Goal: Transaction & Acquisition: Purchase product/service

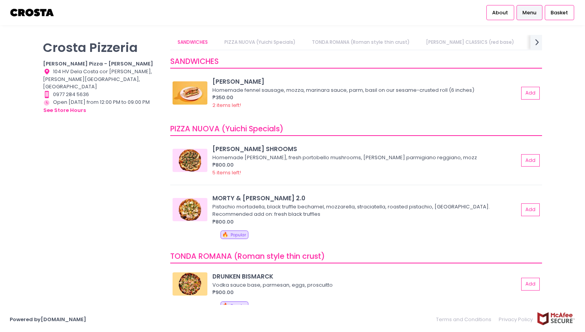
click at [334, 130] on div "PIZZA NUOVA (Yuichi Specials)" at bounding box center [356, 129] width 372 height 14
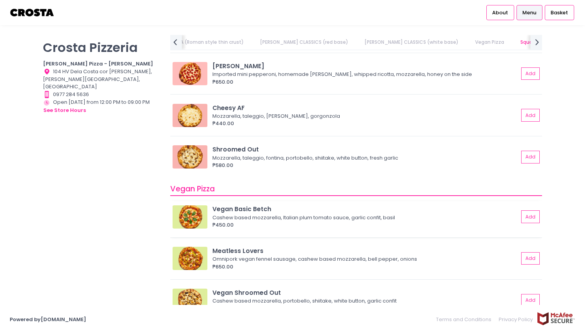
scroll to position [502, 0]
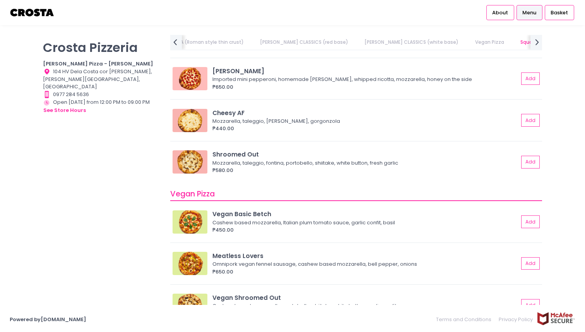
click at [446, 192] on div "Vegan Pizza" at bounding box center [356, 195] width 372 height 14
click at [547, 164] on div "Crosta Pizzeria Crosta Pizza - Salcedo Location Created with Sketch. 104 HV Del…" at bounding box center [292, 166] width 519 height 262
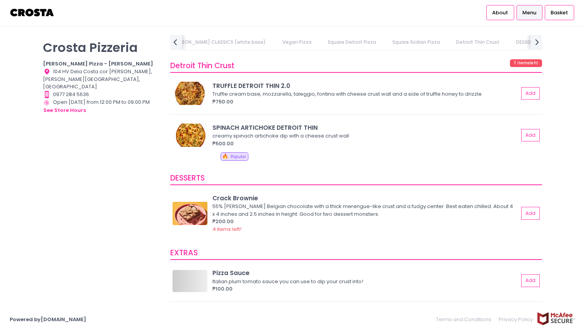
scroll to position [1249, 0]
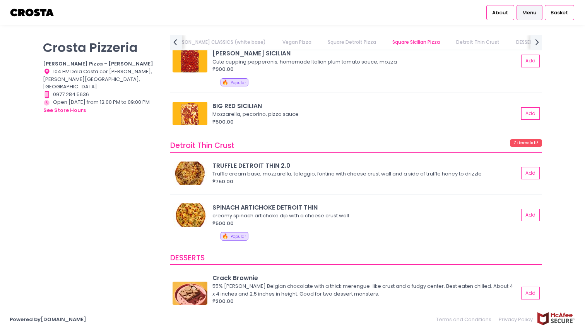
click at [131, 238] on div "Crosta Pizzeria Crosta Pizza - Salcedo Location Created with Sketch. 104 HV Del…" at bounding box center [101, 162] width 127 height 254
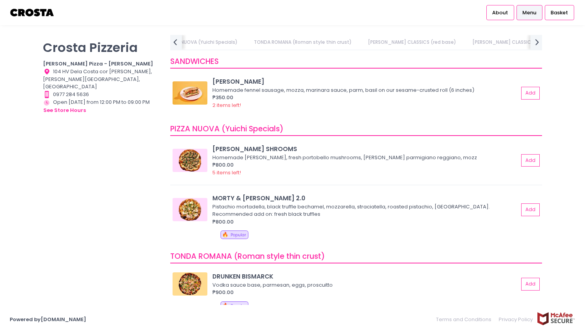
scroll to position [0, 69]
click at [478, 45] on link "CROSTA CLASSICS (white base)" at bounding box center [518, 42] width 109 height 15
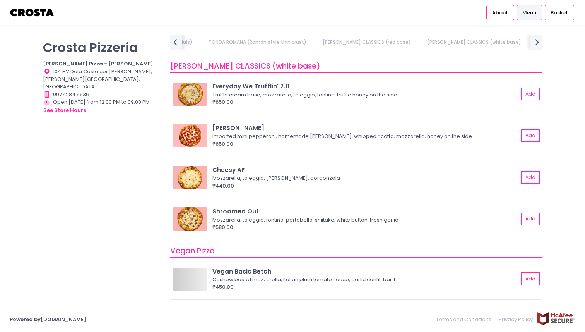
scroll to position [450, 0]
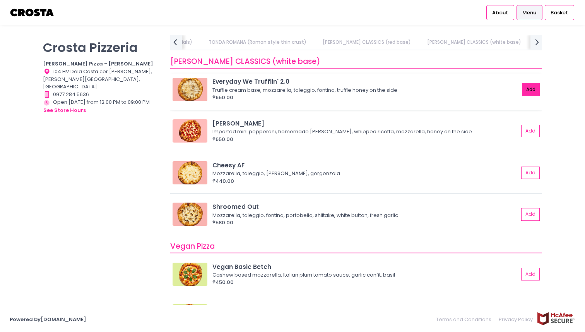
click at [522, 85] on button "Add" at bounding box center [531, 89] width 18 height 13
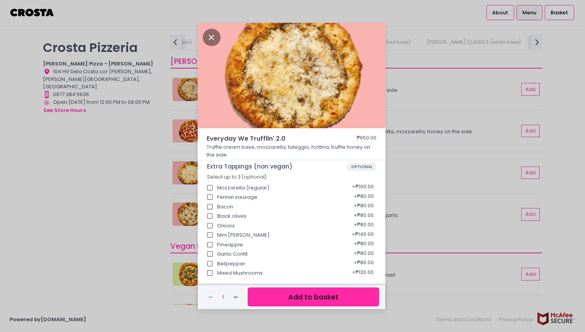
click at [304, 298] on button "Add to basket" at bounding box center [314, 296] width 132 height 19
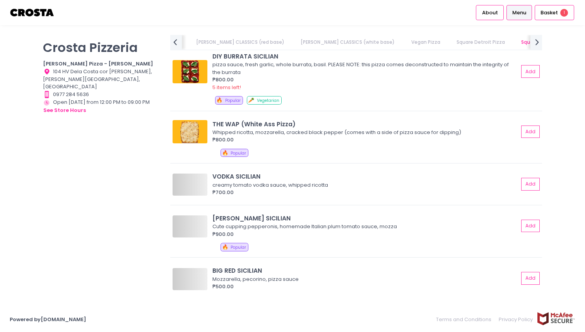
scroll to position [0, 297]
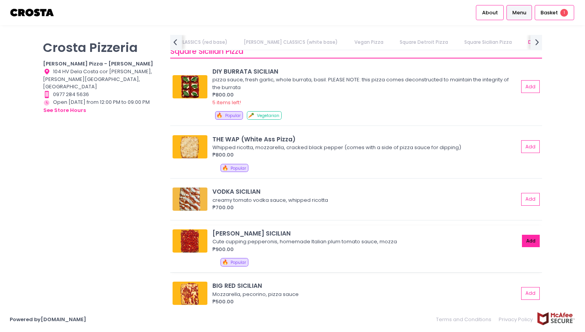
click at [522, 242] on button "Add" at bounding box center [531, 241] width 18 height 13
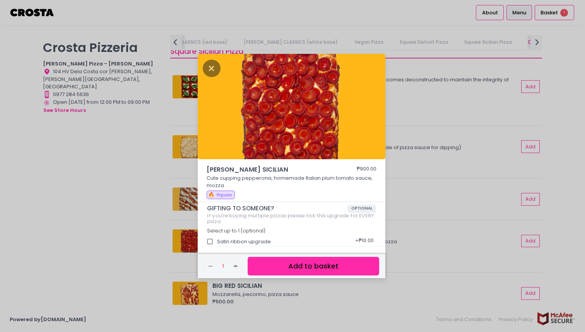
click at [306, 261] on button "Add to basket" at bounding box center [314, 266] width 132 height 19
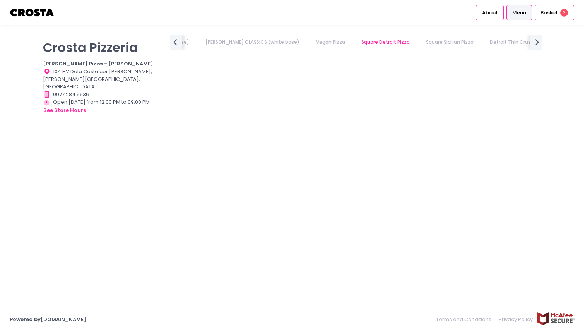
scroll to position [0, 69]
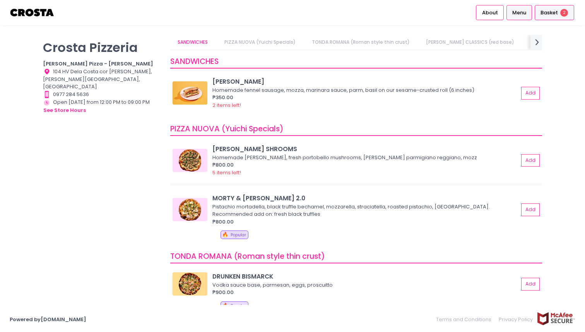
click at [545, 12] on span "Basket" at bounding box center [549, 13] width 17 height 8
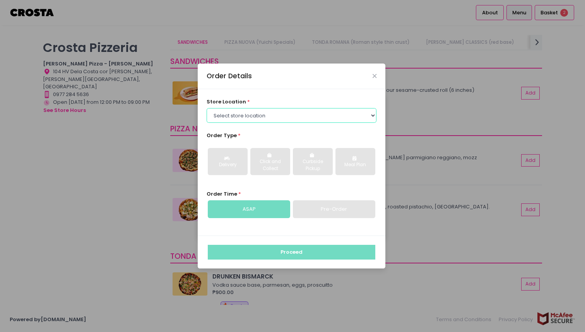
click at [334, 115] on select "Select store location Crosta Pizza - Salcedo Crosta Pizza - San Juan" at bounding box center [292, 115] width 170 height 15
select select "5fabb2e53664a8677beaeb89"
click at [207, 108] on select "Select store location Crosta Pizza - Salcedo Crosta Pizza - San Juan" at bounding box center [292, 115] width 170 height 15
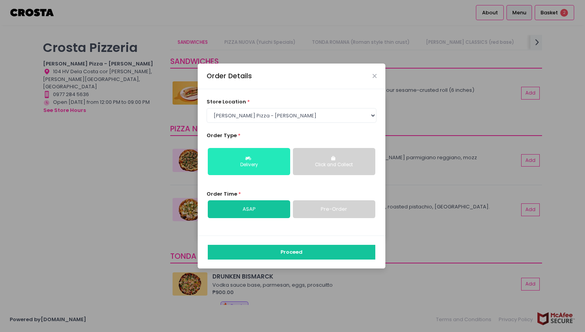
click at [259, 166] on div "Delivery" at bounding box center [249, 164] width 72 height 7
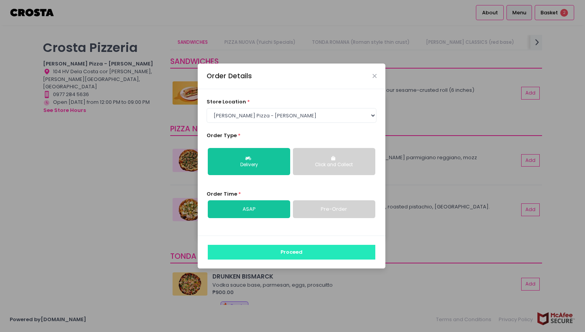
click at [283, 251] on button "Proceed" at bounding box center [292, 252] width 168 height 15
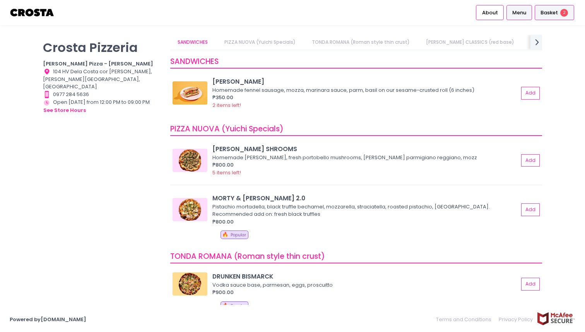
click at [547, 13] on span "Basket" at bounding box center [549, 13] width 17 height 8
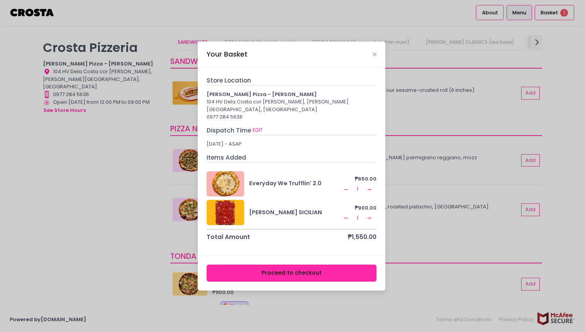
click at [280, 266] on button "Proceed to checkout" at bounding box center [292, 272] width 170 height 17
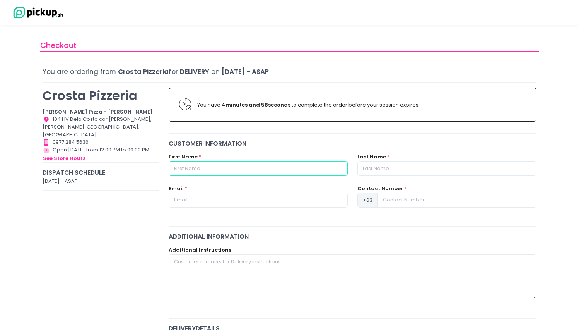
click at [237, 163] on input "text" at bounding box center [258, 168] width 179 height 15
type input "[PERSON_NAME]"
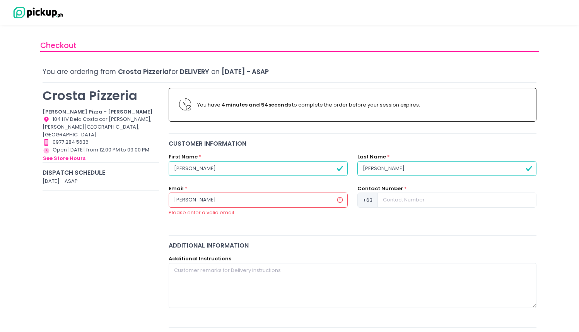
type input "[EMAIL_ADDRESS][DOMAIN_NAME]"
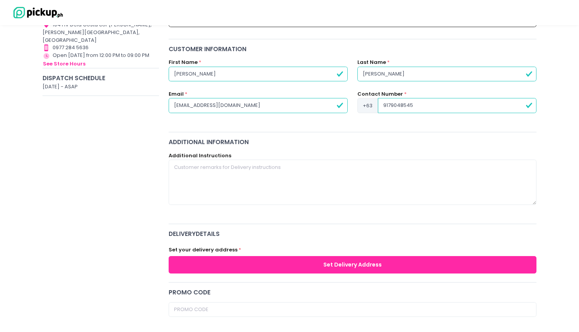
scroll to position [138, 0]
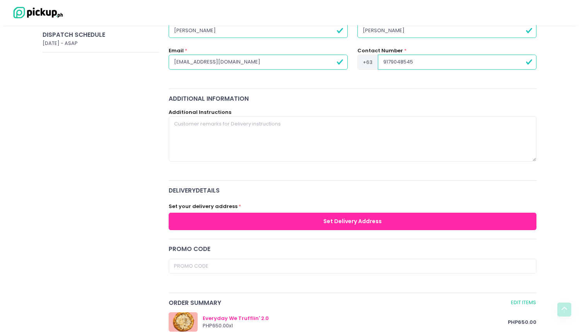
type input "9179048545"
click at [287, 217] on button "Set Delivery Address" at bounding box center [353, 220] width 368 height 17
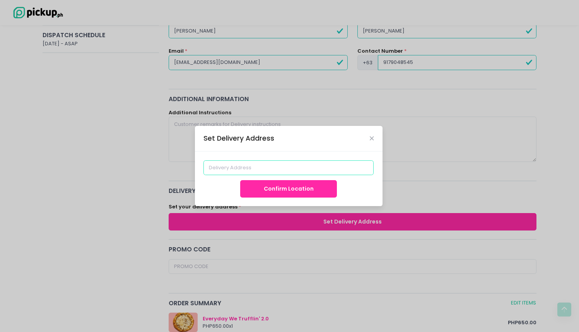
click at [251, 171] on input at bounding box center [289, 167] width 170 height 15
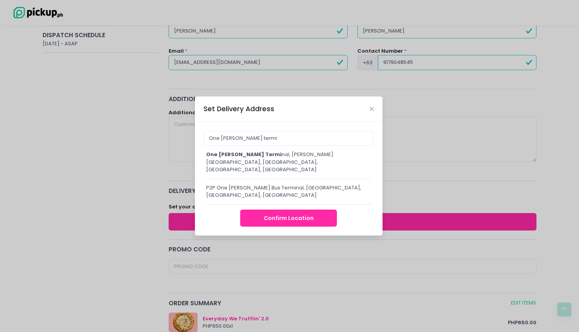
click at [229, 158] on span "One Ayala termi" at bounding box center [243, 154] width 75 height 7
type input "[GEOGRAPHIC_DATA][PERSON_NAME][PERSON_NAME], [GEOGRAPHIC_DATA], [GEOGRAPHIC_DAT…"
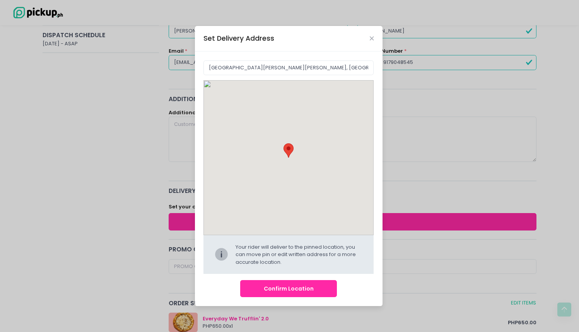
click at [300, 288] on button "Confirm Location" at bounding box center [288, 288] width 97 height 17
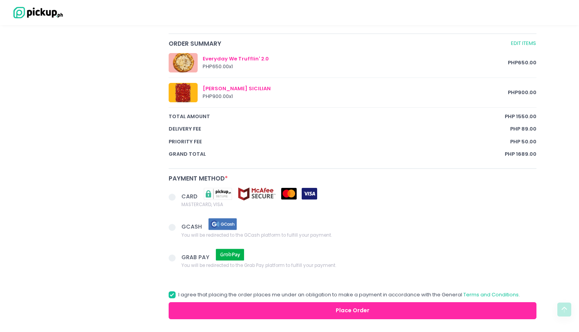
scroll to position [440, 0]
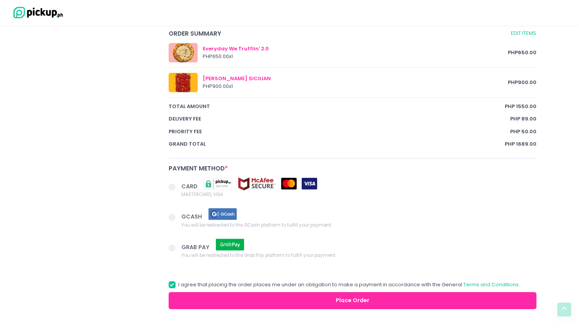
click at [173, 186] on span at bounding box center [172, 186] width 7 height 7
click at [178, 186] on input "CARD MASTERCARD, VISA" at bounding box center [180, 185] width 5 height 5
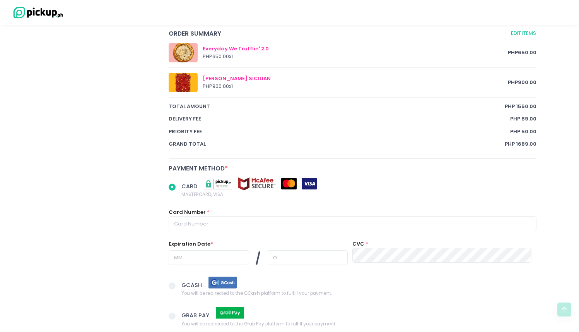
scroll to position [451, 0]
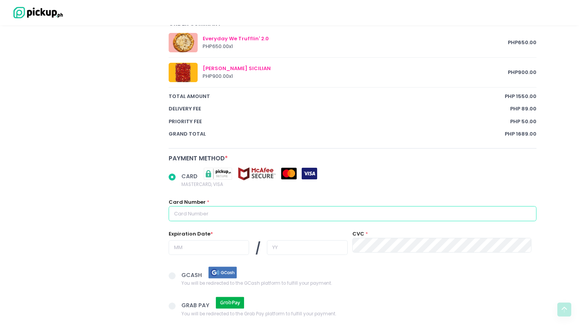
click at [211, 210] on input "text" at bounding box center [353, 213] width 368 height 15
radio input "true"
type input "5"
radio input "true"
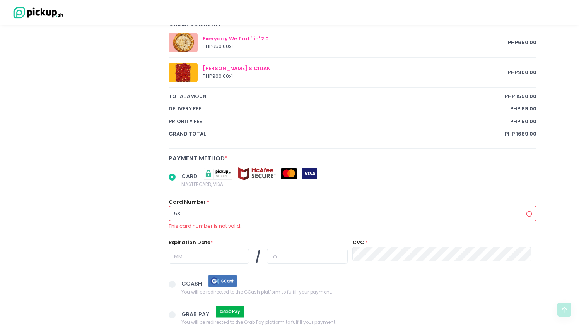
type input "530"
radio input "true"
type input "5302"
radio input "true"
type input "53022"
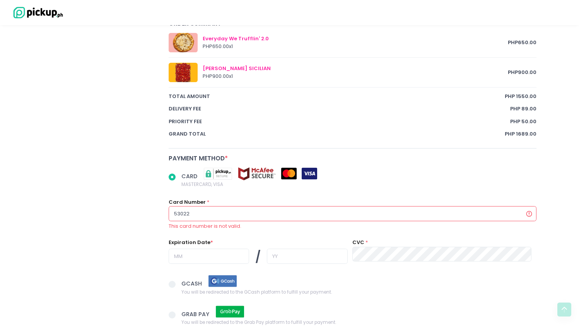
radio input "true"
type input "530220"
radio input "true"
type input "5302200"
radio input "true"
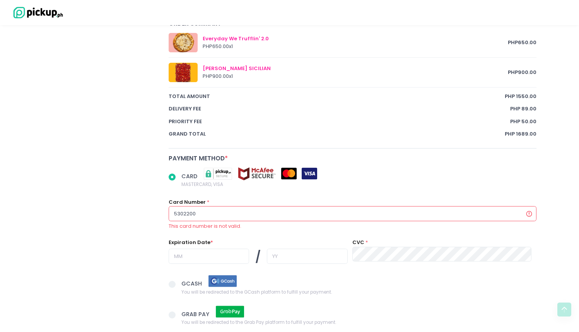
type input "53022003"
radio input "true"
type input "530220039"
radio input "true"
type input "5302200397"
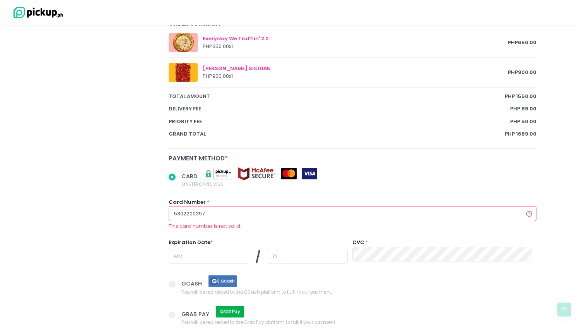
radio input "true"
type input "53022003972"
radio input "true"
type input "530220039720"
radio input "true"
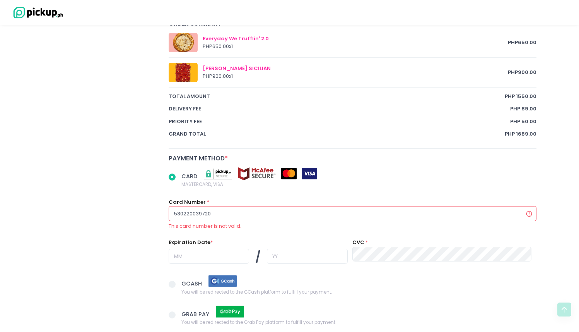
type input "5302200397203"
radio input "true"
type input "53022003972034"
radio input "true"
type input "530220039720346"
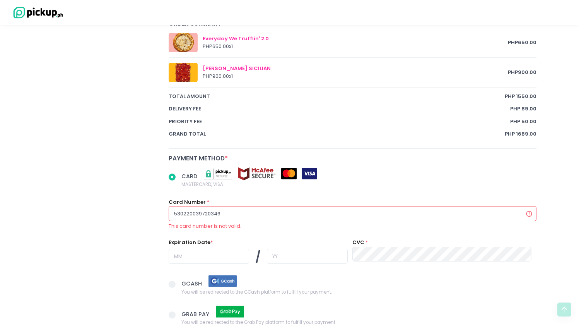
radio input "true"
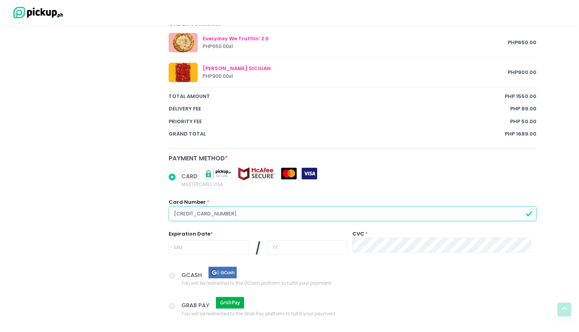
type input "5302200397203464"
radio input "true"
type input "0"
radio input "true"
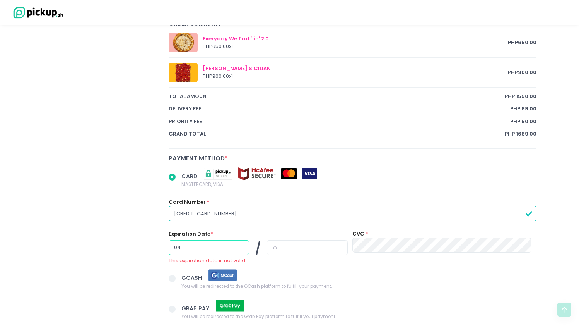
type input "04"
radio input "true"
type input "28"
radio input "true"
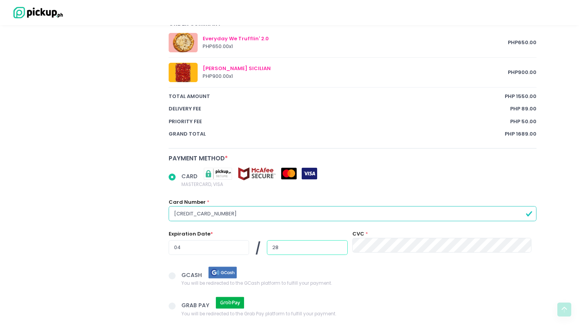
type input "28"
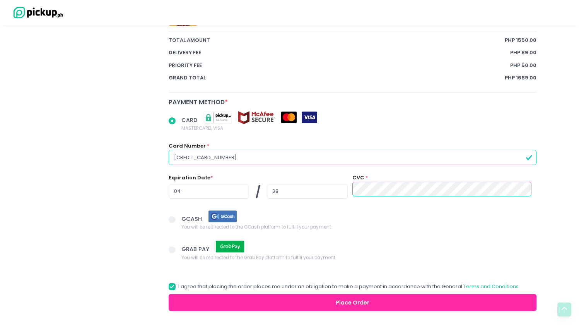
scroll to position [531, 0]
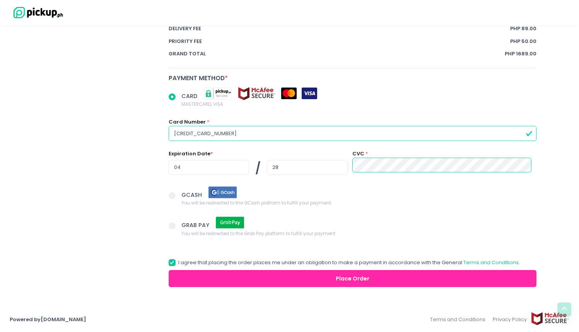
click at [257, 282] on button "Place Order" at bounding box center [353, 278] width 368 height 17
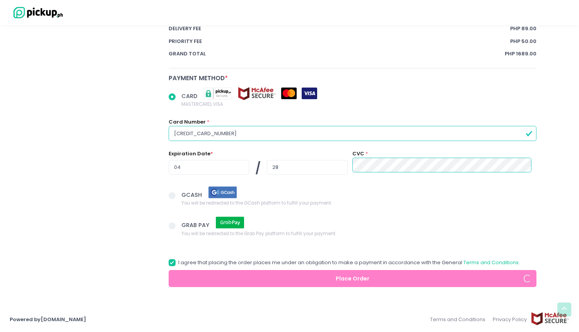
radio input "true"
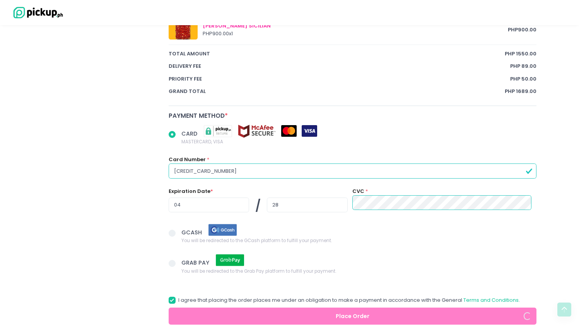
scroll to position [486, 0]
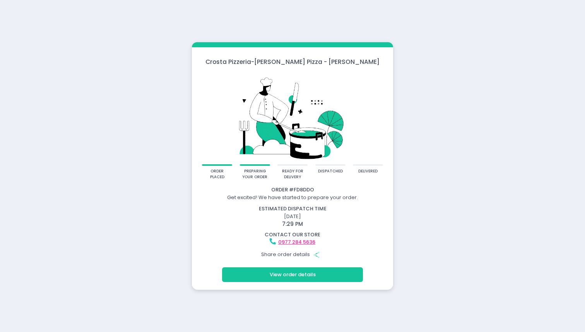
click at [273, 271] on button "View order details" at bounding box center [292, 274] width 141 height 15
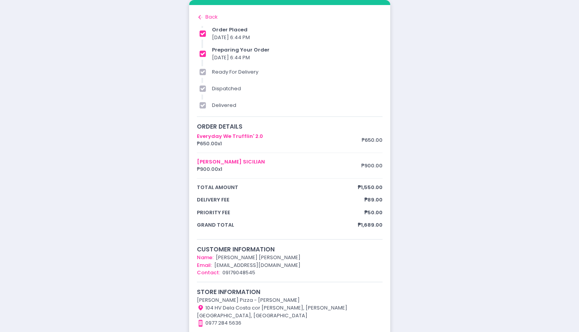
click at [205, 17] on div "Back to home Created with Sketch. Back" at bounding box center [290, 17] width 186 height 8
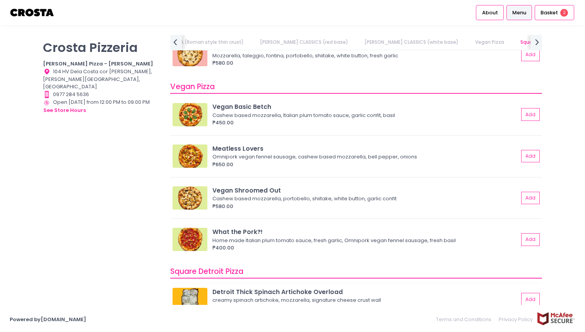
scroll to position [743, 0]
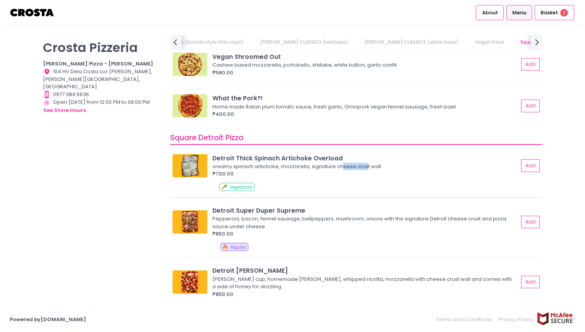
drag, startPoint x: 341, startPoint y: 166, endPoint x: 367, endPoint y: 170, distance: 26.2
click at [367, 170] on div "creamy spinach artichoke, mozzarella, signature cheese crust wall" at bounding box center [364, 167] width 304 height 8
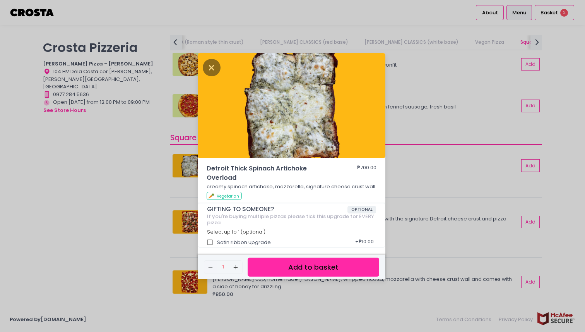
click at [118, 202] on div "Detroit Thick Spinach Artichoke Overload ₱700.00 creamy spinach artichoke, mozz…" at bounding box center [292, 166] width 585 height 332
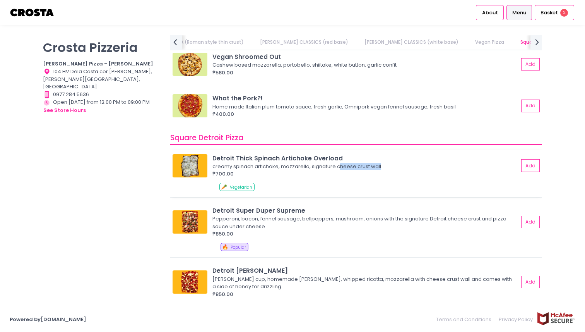
drag, startPoint x: 384, startPoint y: 168, endPoint x: 339, endPoint y: 165, distance: 45.4
click at [339, 165] on div "creamy spinach artichoke, mozzarella, signature cheese crust wall" at bounding box center [364, 167] width 304 height 8
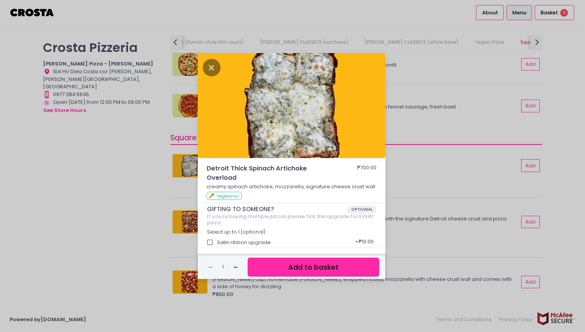
click at [88, 192] on div "Detroit Thick Spinach Artichoke Overload ₱700.00 creamy spinach artichoke, mozz…" at bounding box center [292, 166] width 585 height 332
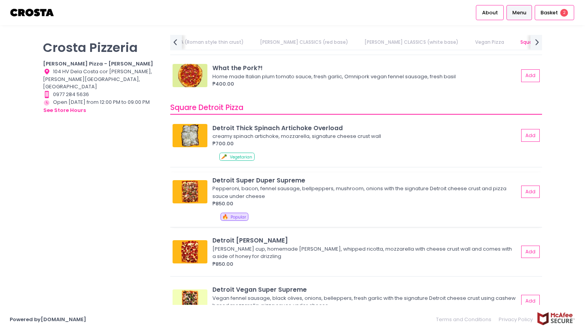
scroll to position [778, 0]
